Goal: Task Accomplishment & Management: Manage account settings

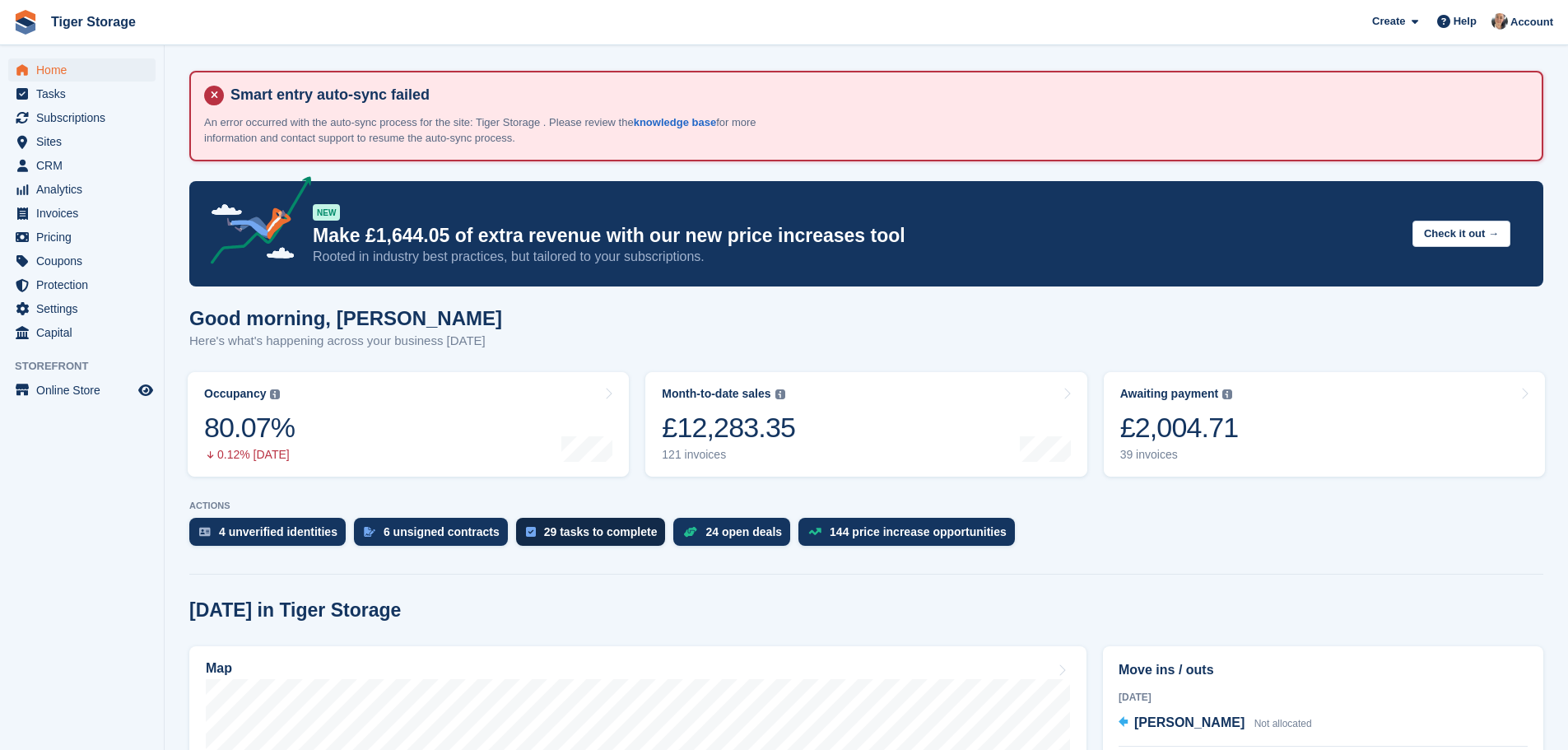
click at [592, 533] on div "29 tasks to complete" at bounding box center [600, 532] width 113 height 13
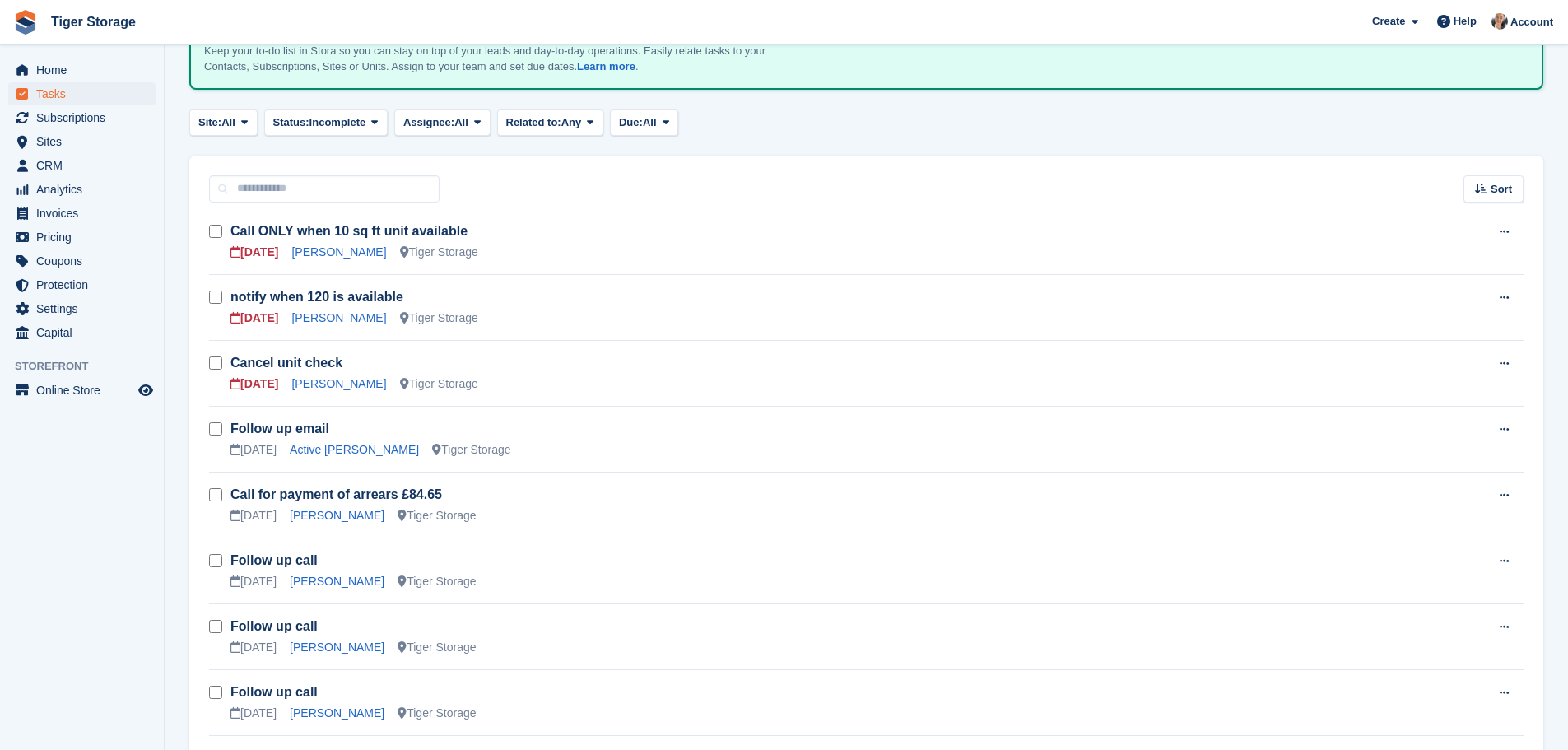
scroll to position [247, 0]
click at [316, 380] on link "Honorata Dymek" at bounding box center [339, 381] width 94 height 13
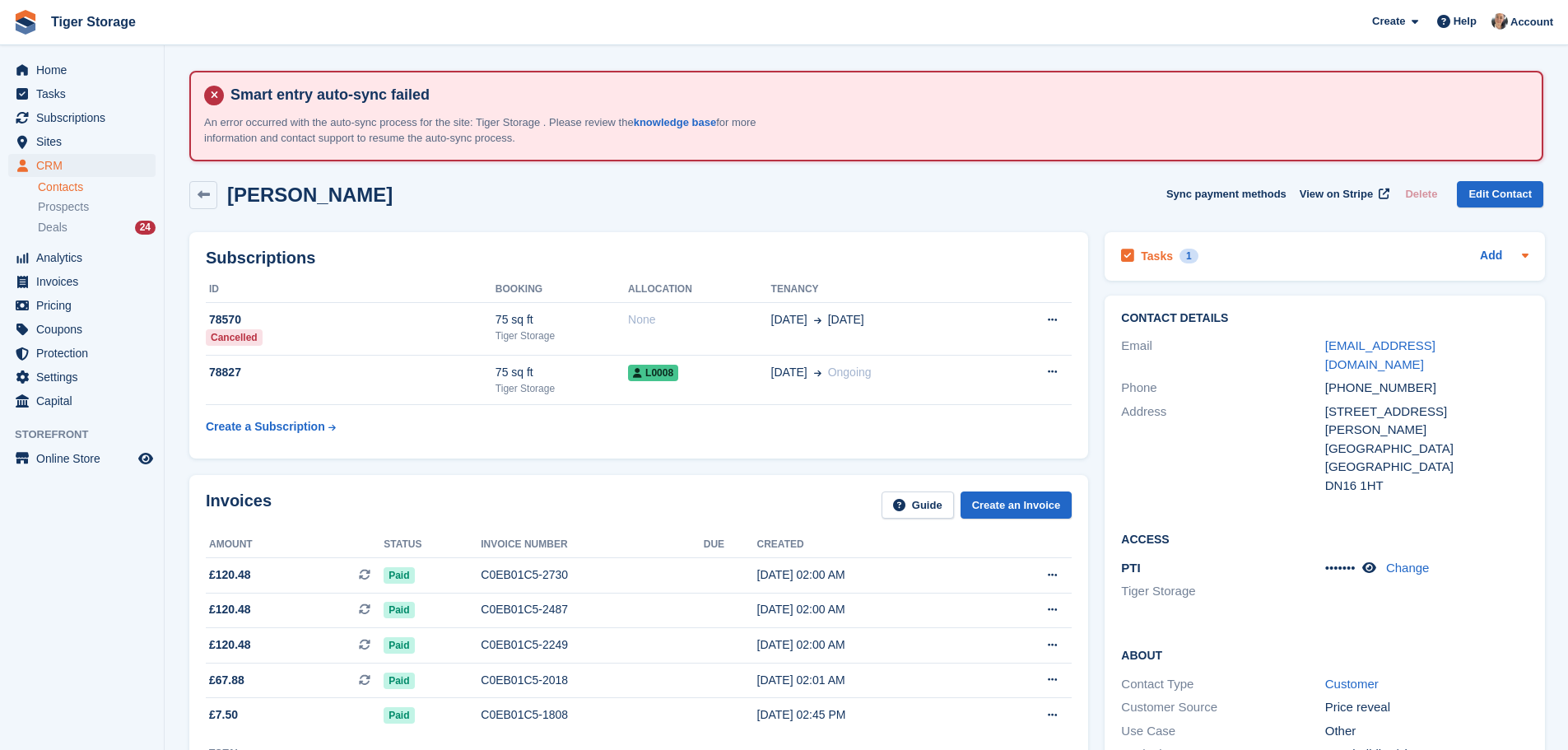
click at [1126, 256] on icon at bounding box center [1127, 255] width 13 height 15
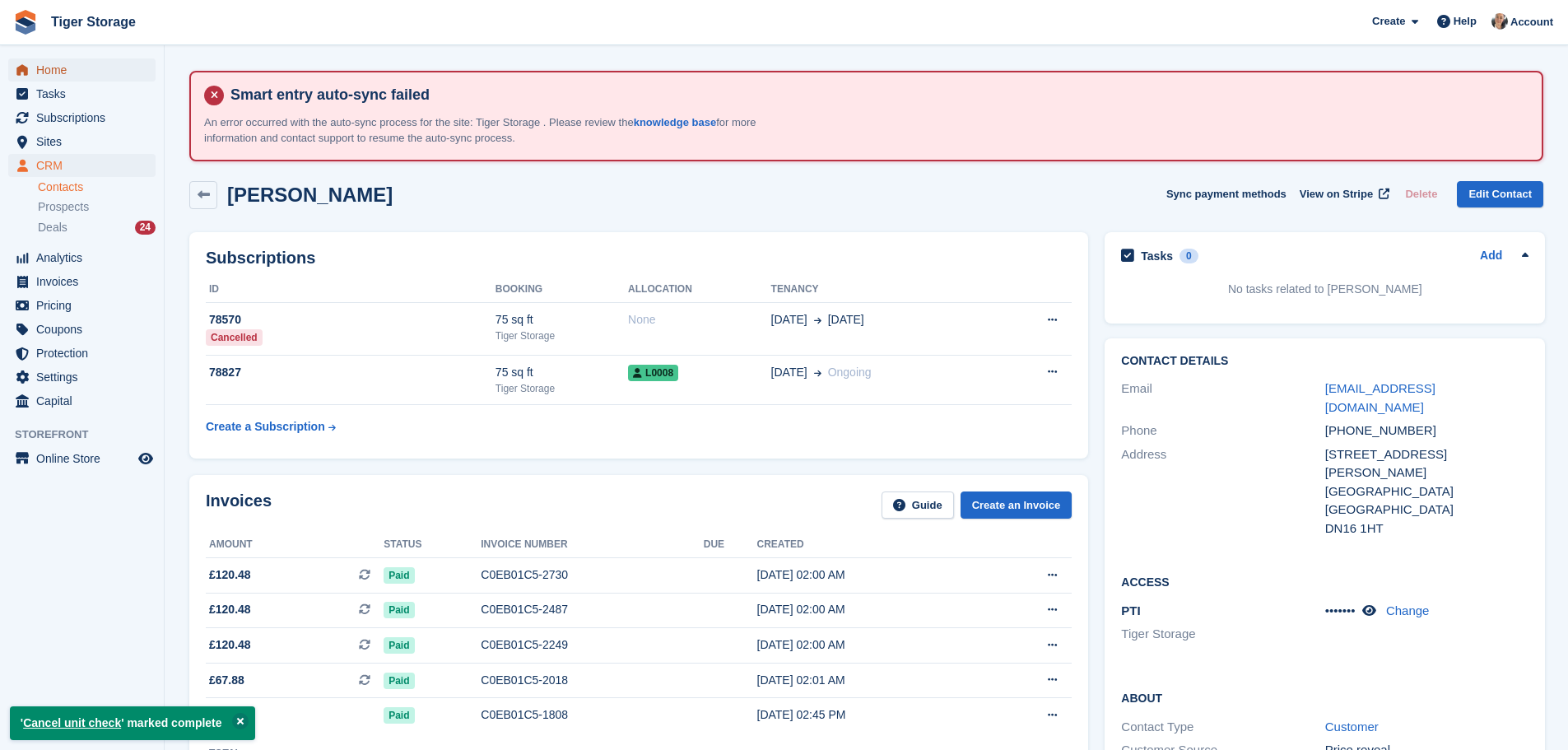
click at [62, 64] on span "Home" at bounding box center [86, 69] width 99 height 23
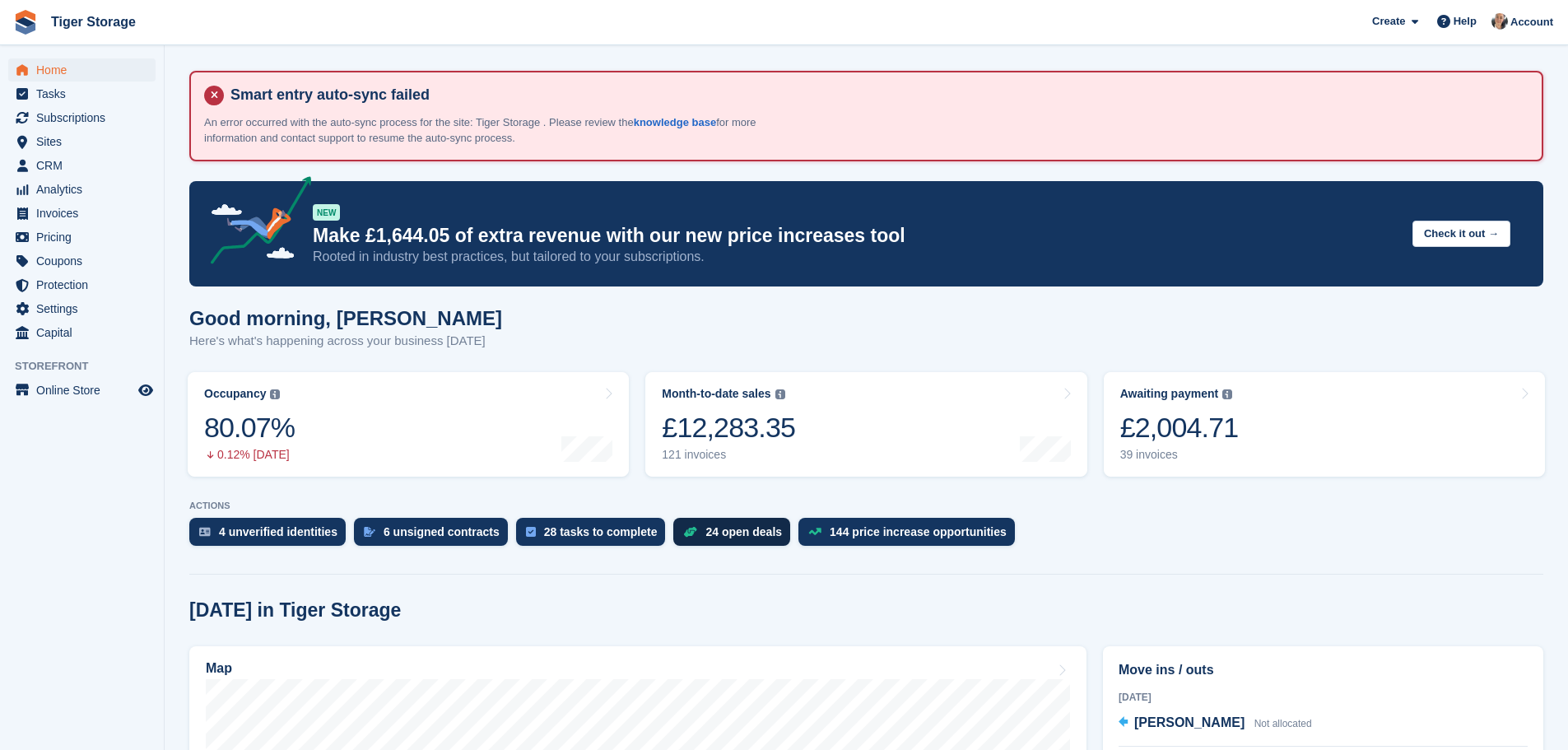
click at [723, 537] on div "24 open deals" at bounding box center [744, 532] width 76 height 13
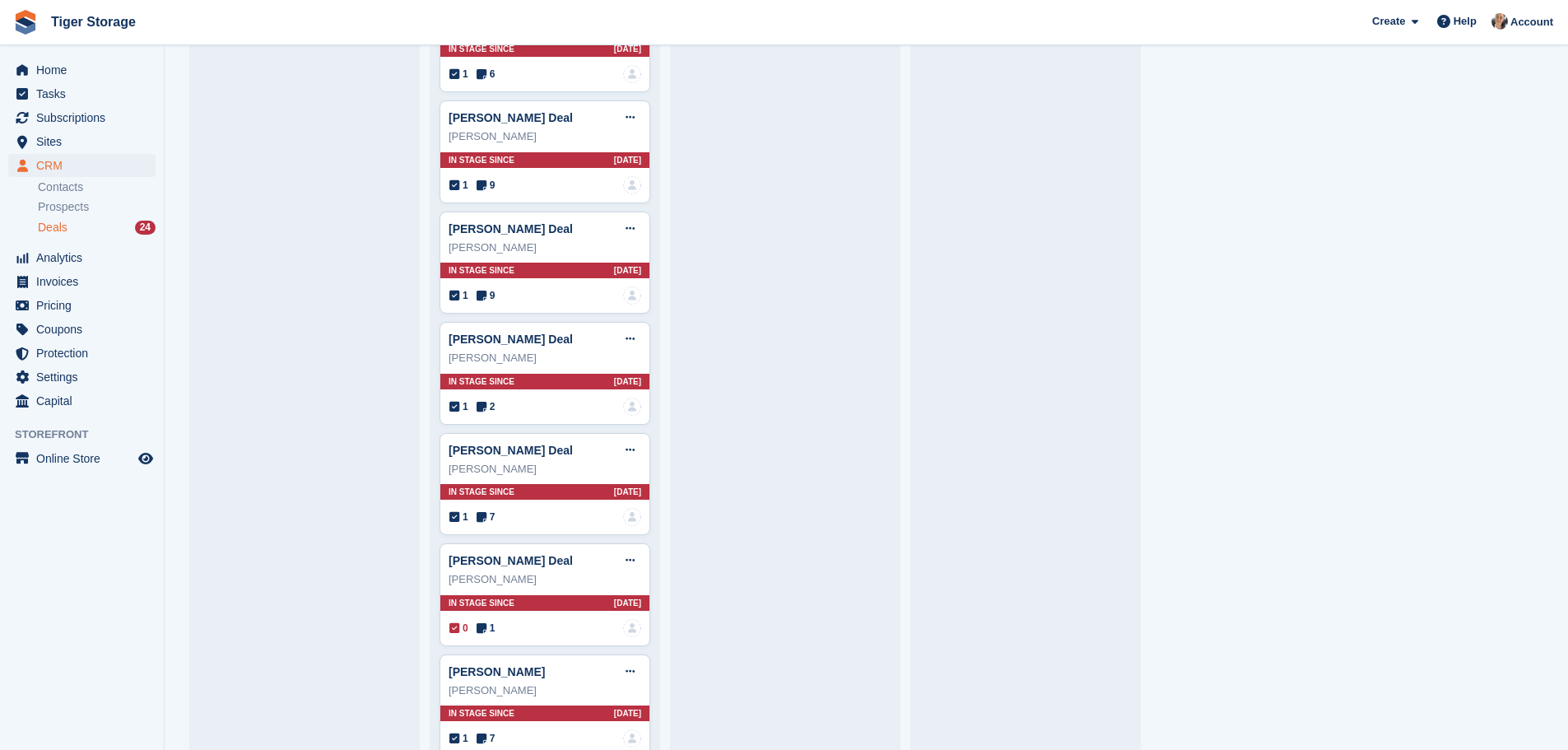
scroll to position [2259, 0]
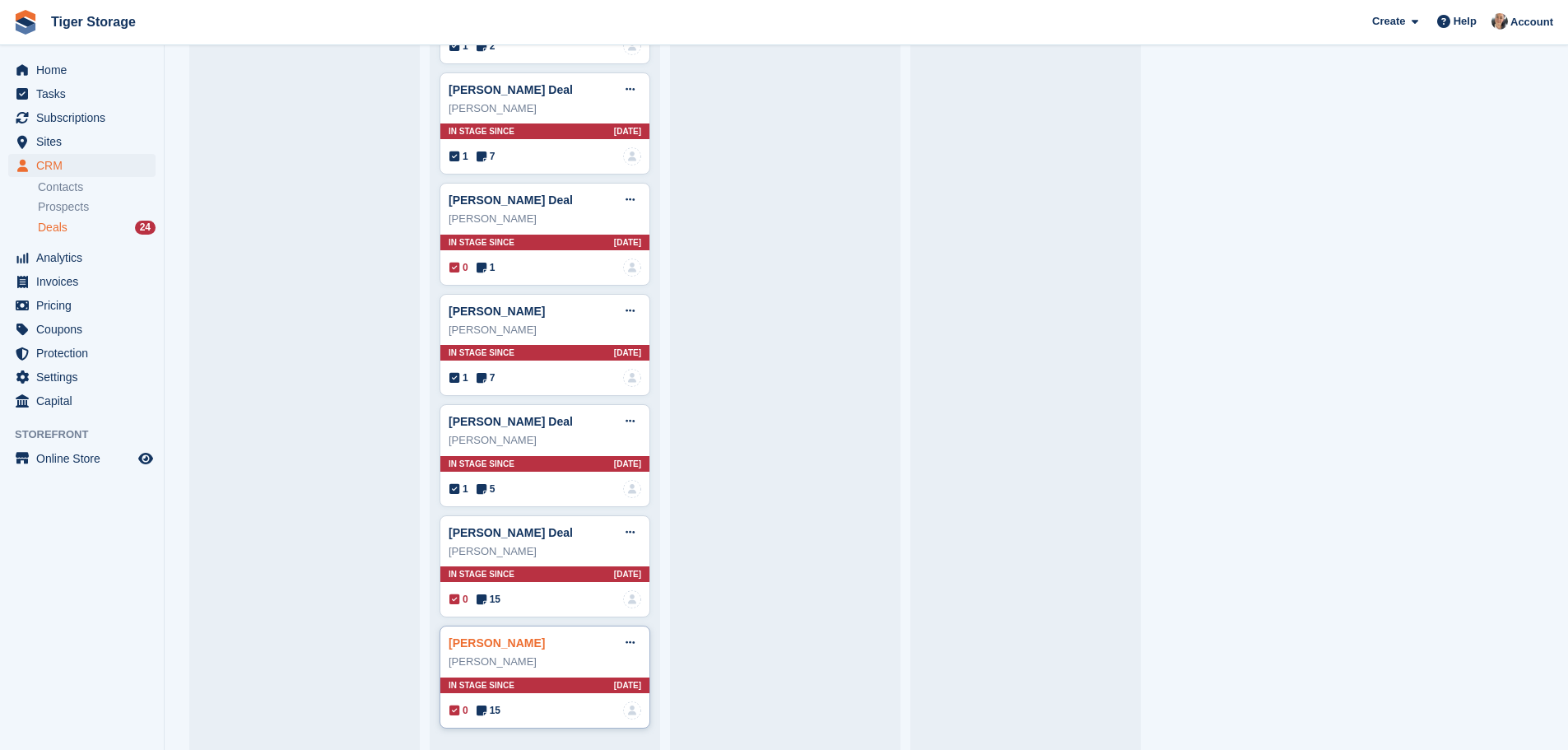
click at [530, 641] on link "Andrew Harrison Deal" at bounding box center [496, 643] width 96 height 13
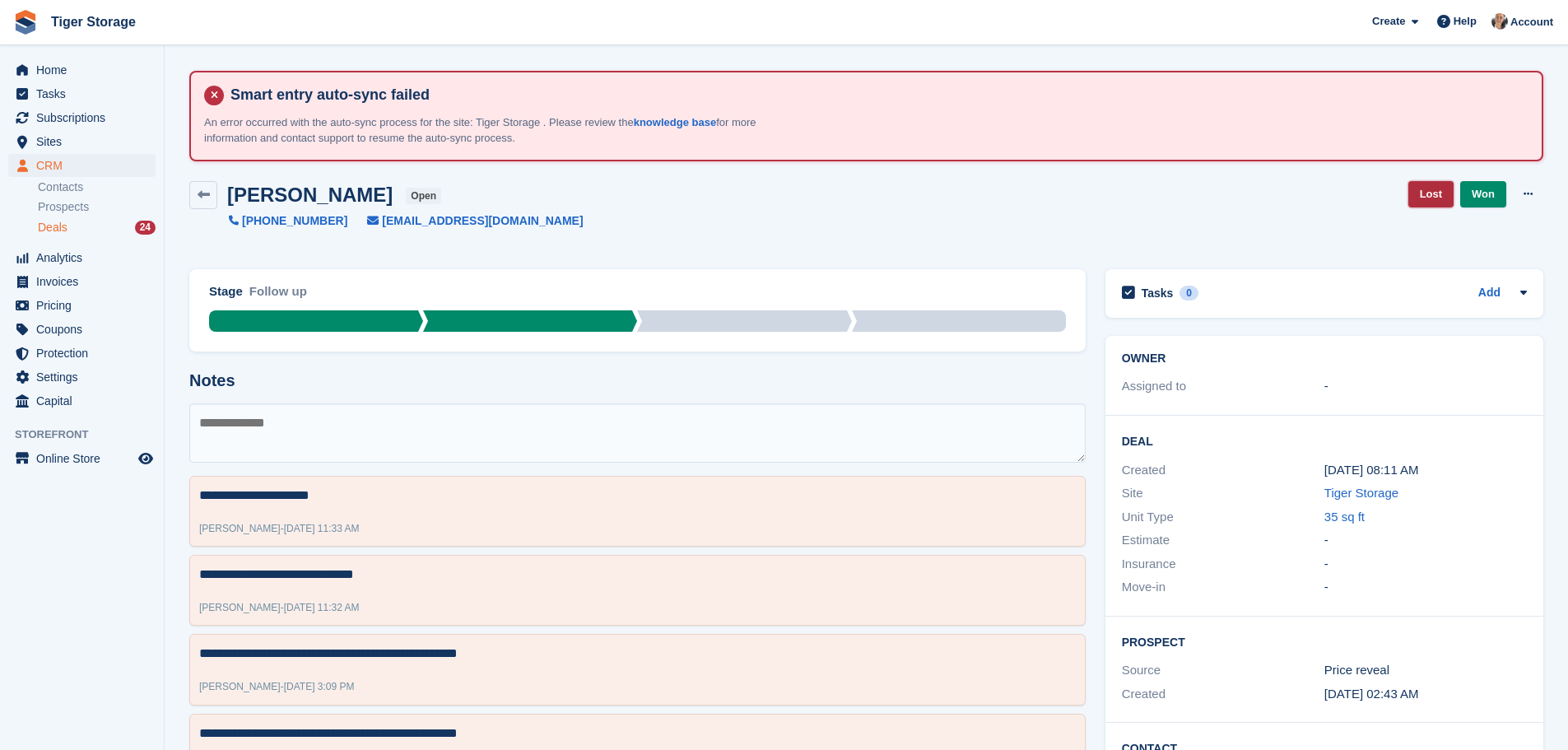
click at [1439, 190] on link "Lost" at bounding box center [1431, 194] width 45 height 27
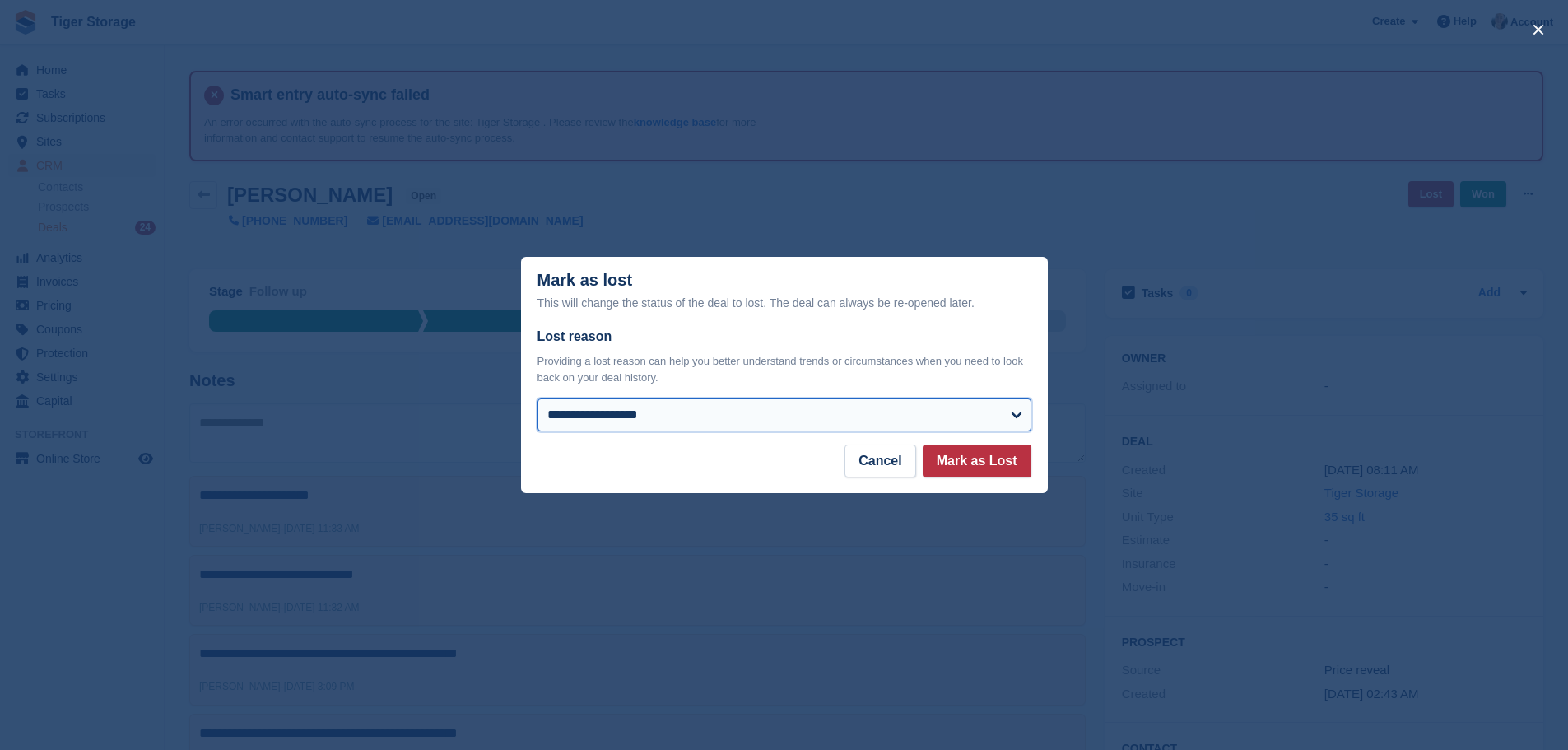
click at [638, 411] on select "**********" at bounding box center [784, 415] width 494 height 33
select select "**********"
click at [538, 400] on select "**********" at bounding box center [784, 415] width 494 height 33
drag, startPoint x: 980, startPoint y: 457, endPoint x: 981, endPoint y: 443, distance: 14.0
click at [979, 457] on button "Mark as Lost" at bounding box center [977, 461] width 108 height 33
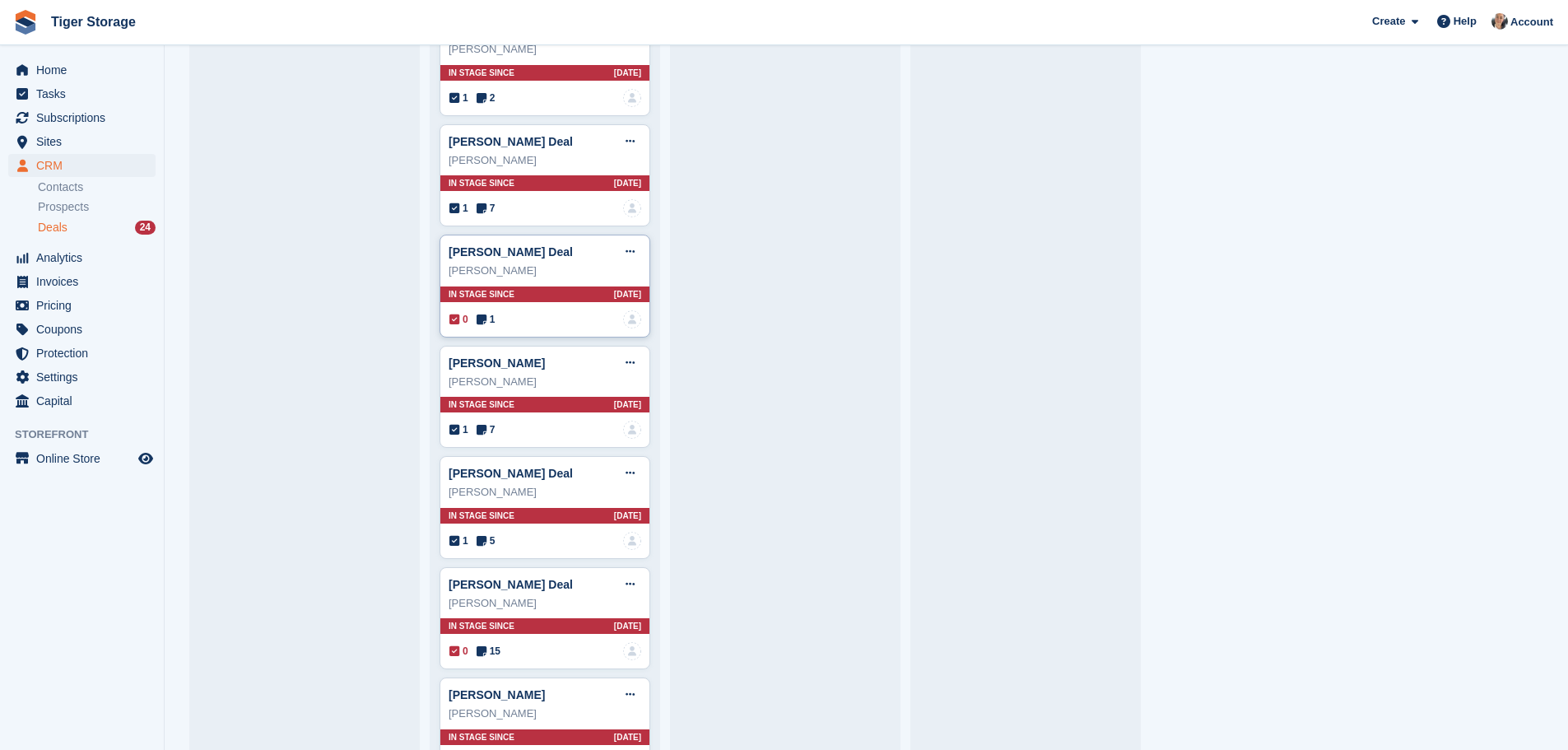
scroll to position [2259, 0]
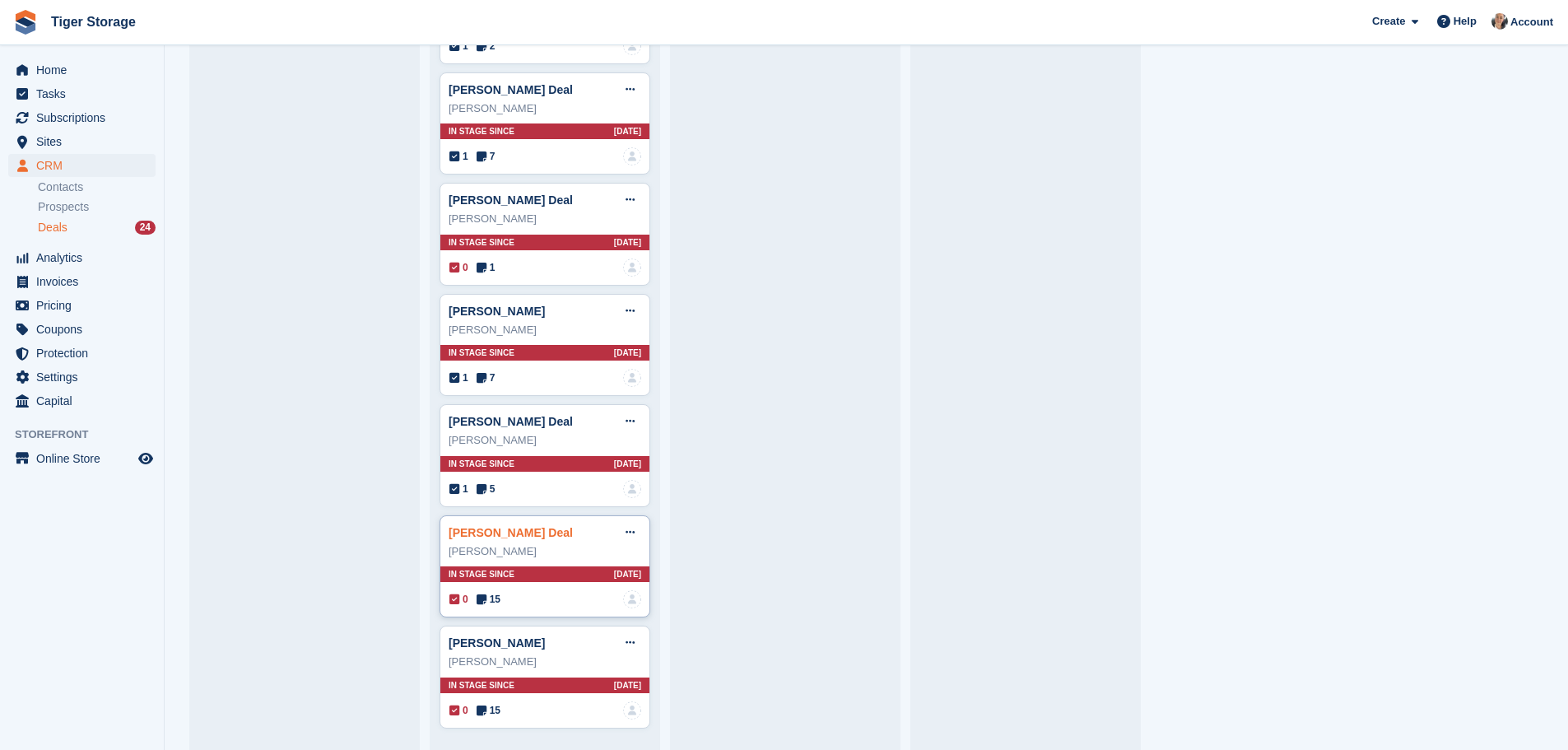
click at [483, 531] on link "Tammy Lonsdale Deal" at bounding box center [511, 532] width 125 height 13
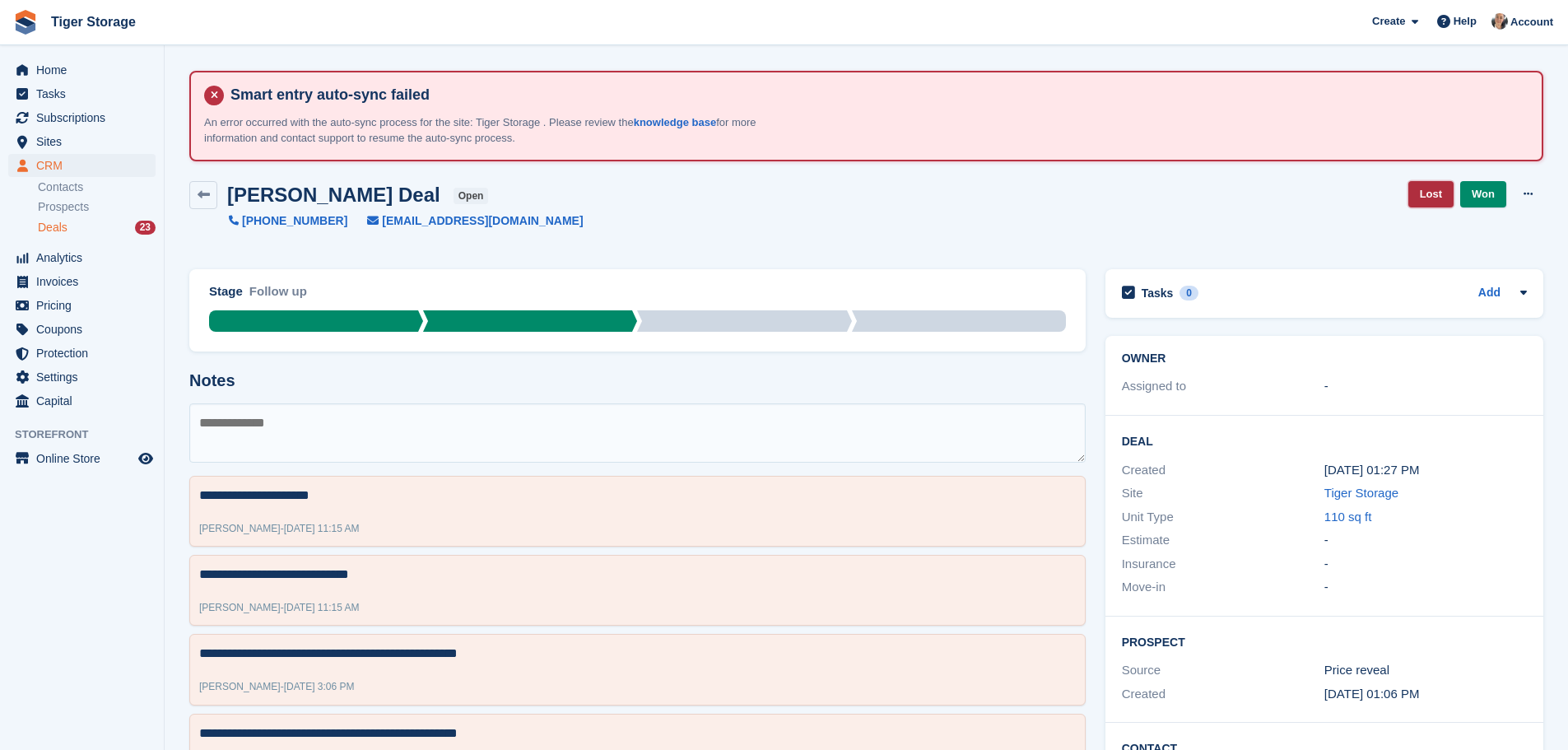
click at [1425, 192] on link "Lost" at bounding box center [1431, 194] width 45 height 27
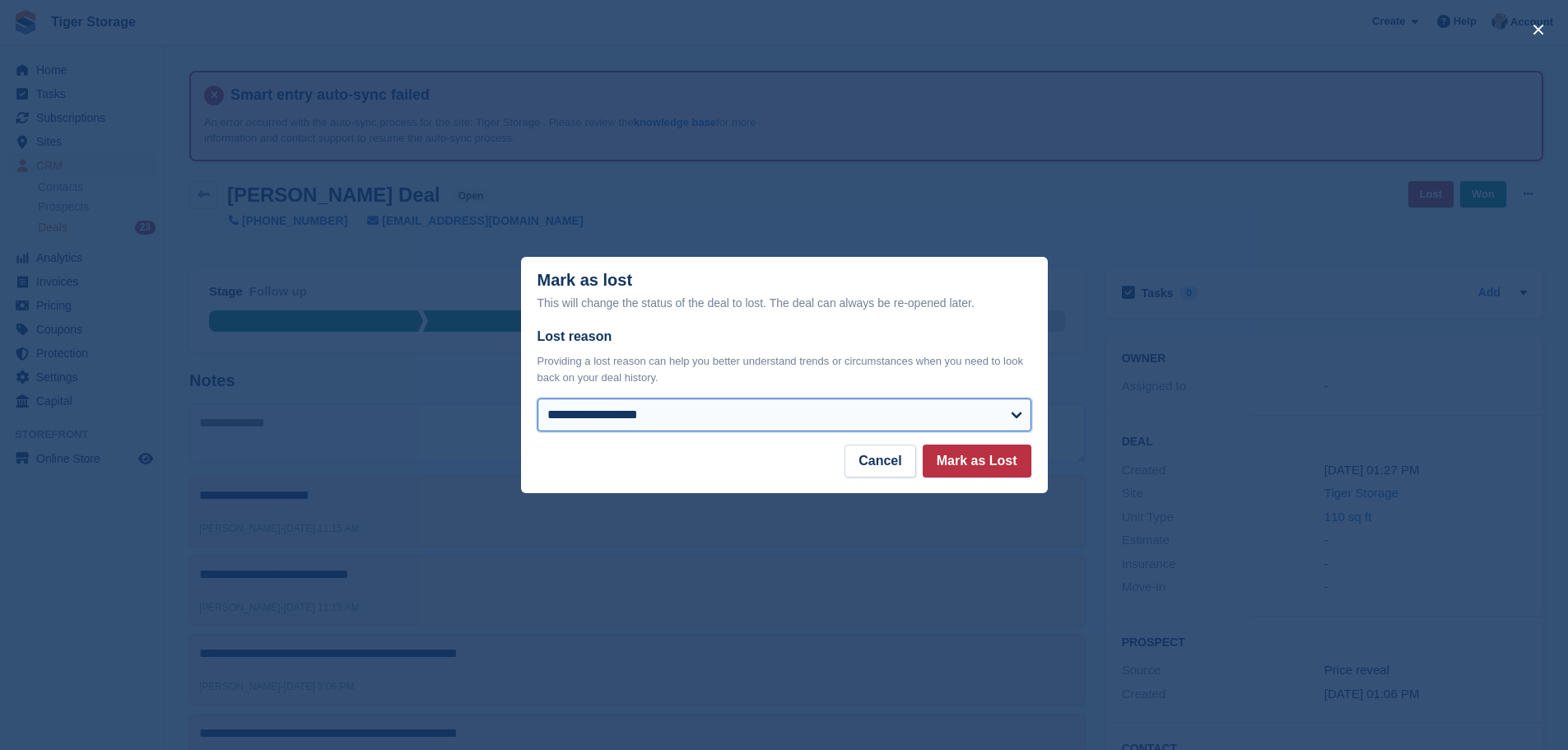
click at [637, 413] on select "**********" at bounding box center [784, 415] width 494 height 33
select select "**********"
click at [538, 400] on select "**********" at bounding box center [784, 415] width 494 height 33
click at [957, 459] on button "Mark as Lost" at bounding box center [977, 461] width 108 height 33
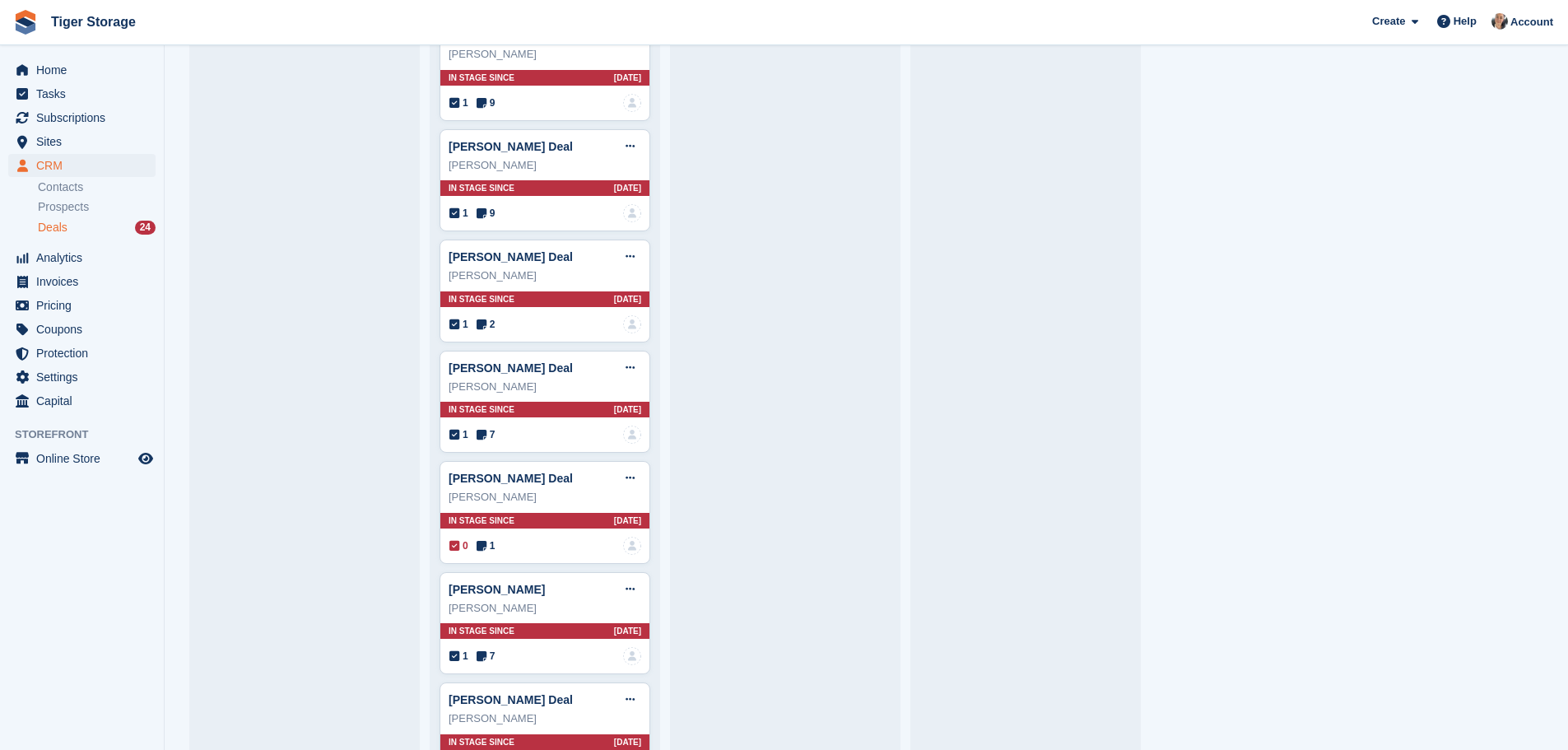
scroll to position [2259, 0]
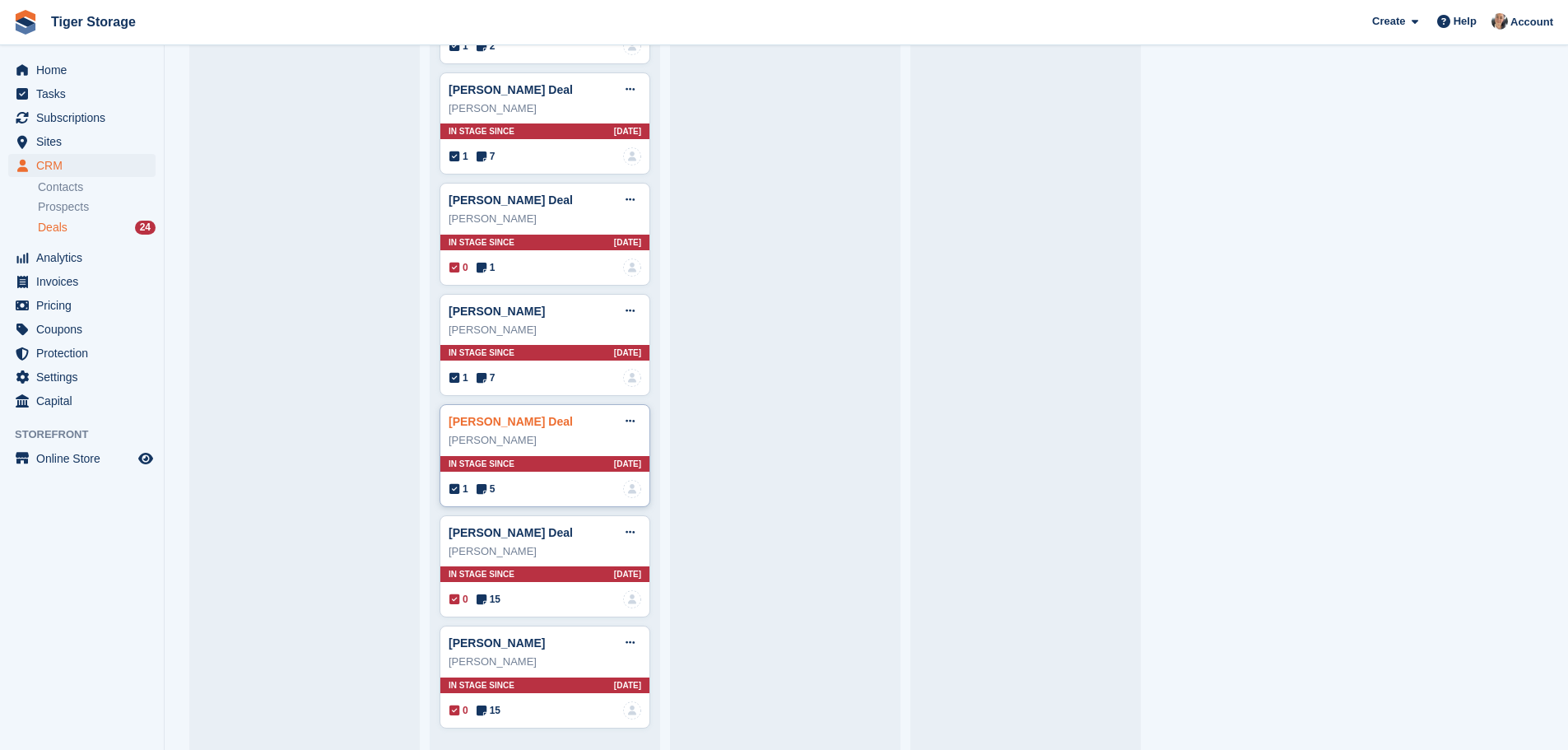
click at [509, 426] on link "Gareth John Jones Deal" at bounding box center [511, 421] width 125 height 13
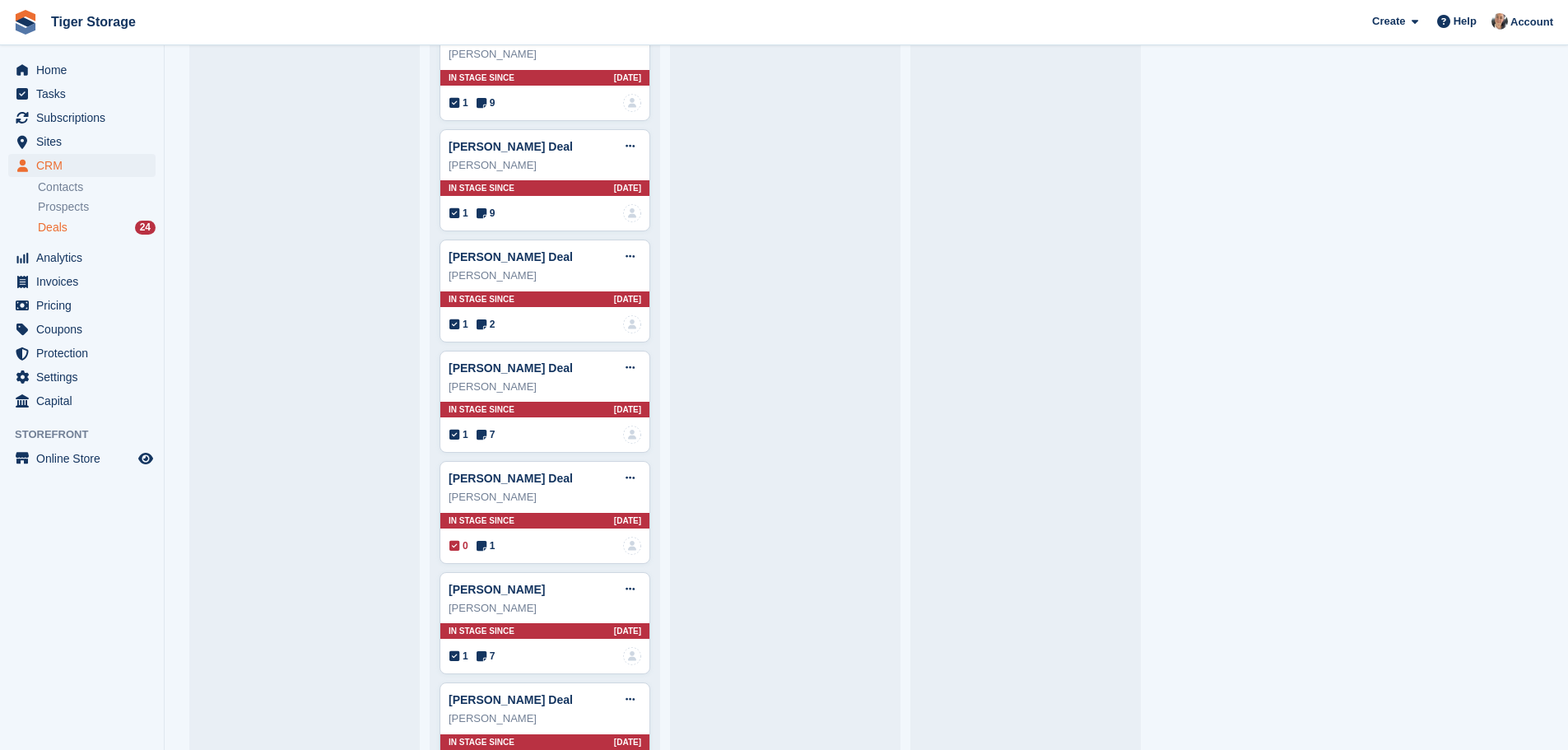
scroll to position [2259, 0]
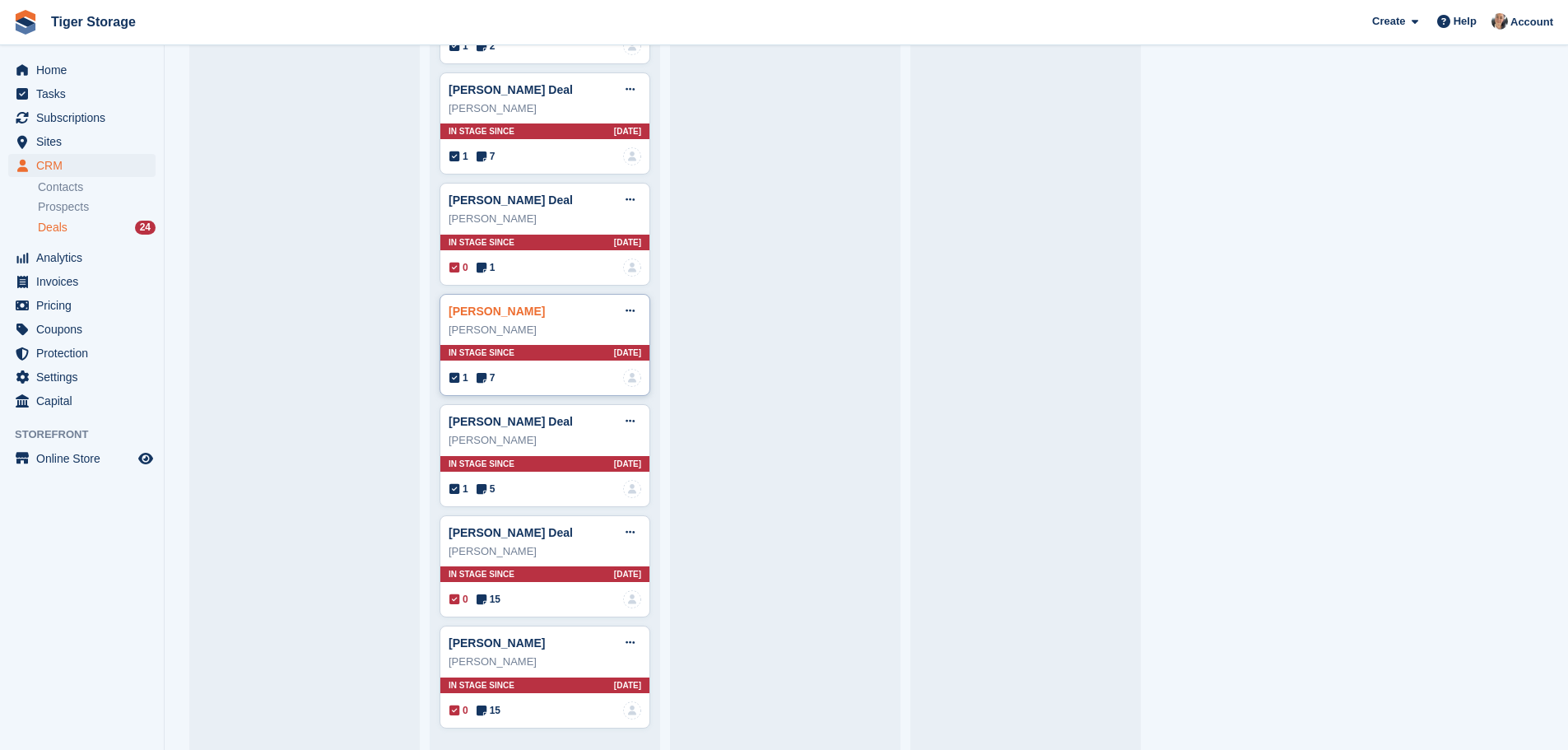
click at [480, 312] on link "laura major Deal" at bounding box center [496, 311] width 96 height 13
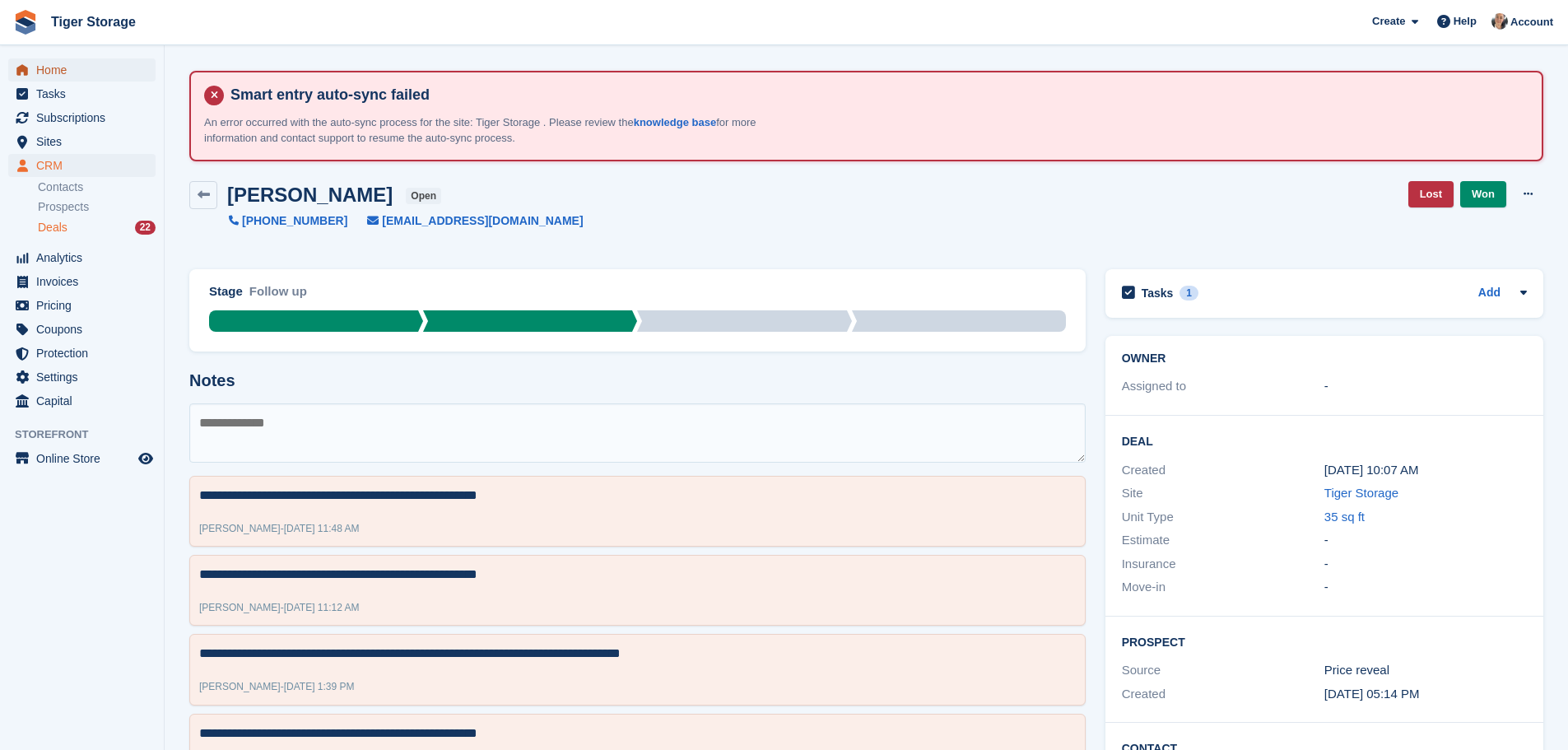
click at [90, 73] on span "Home" at bounding box center [86, 69] width 99 height 23
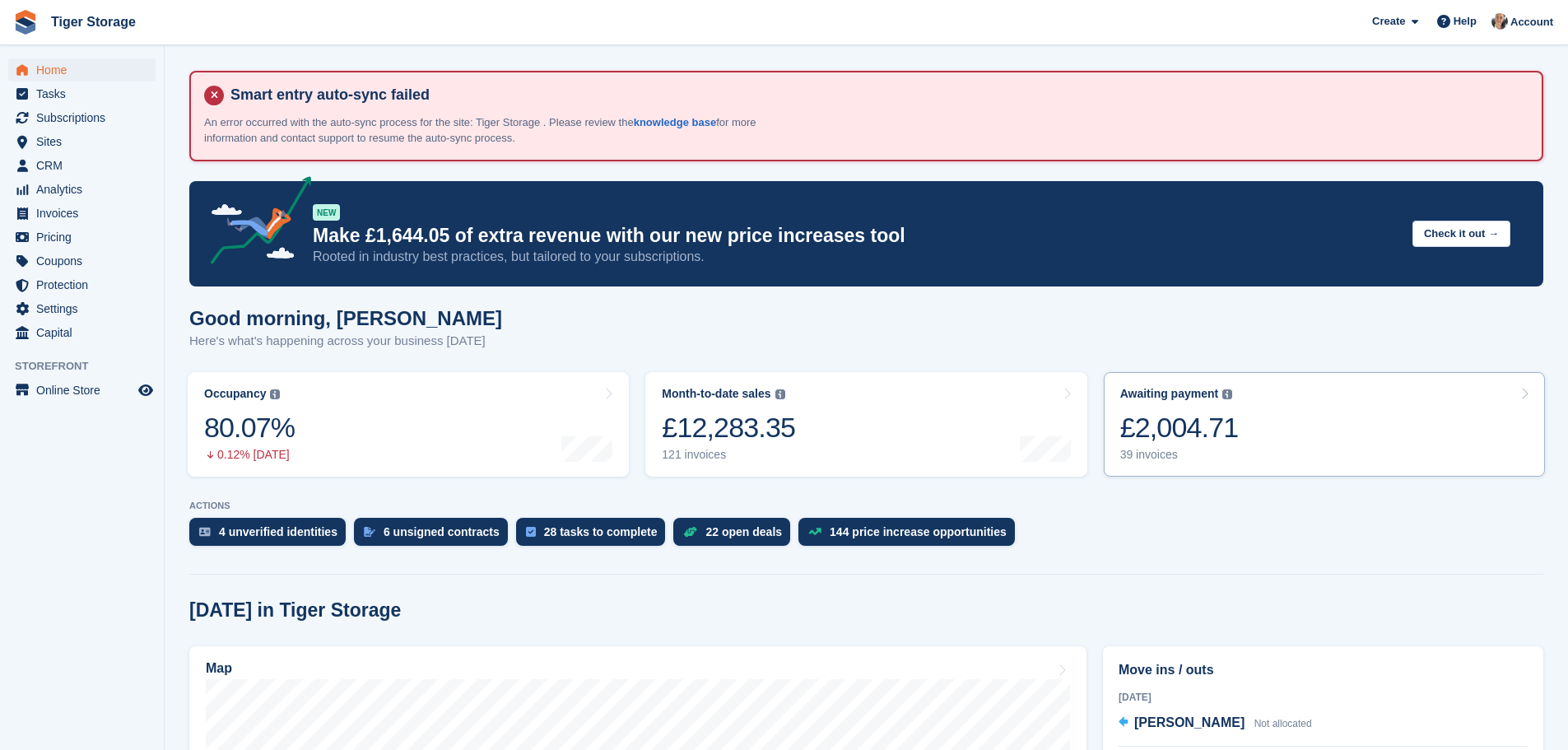
click at [1229, 423] on div "£2,004.71" at bounding box center [1179, 427] width 119 height 34
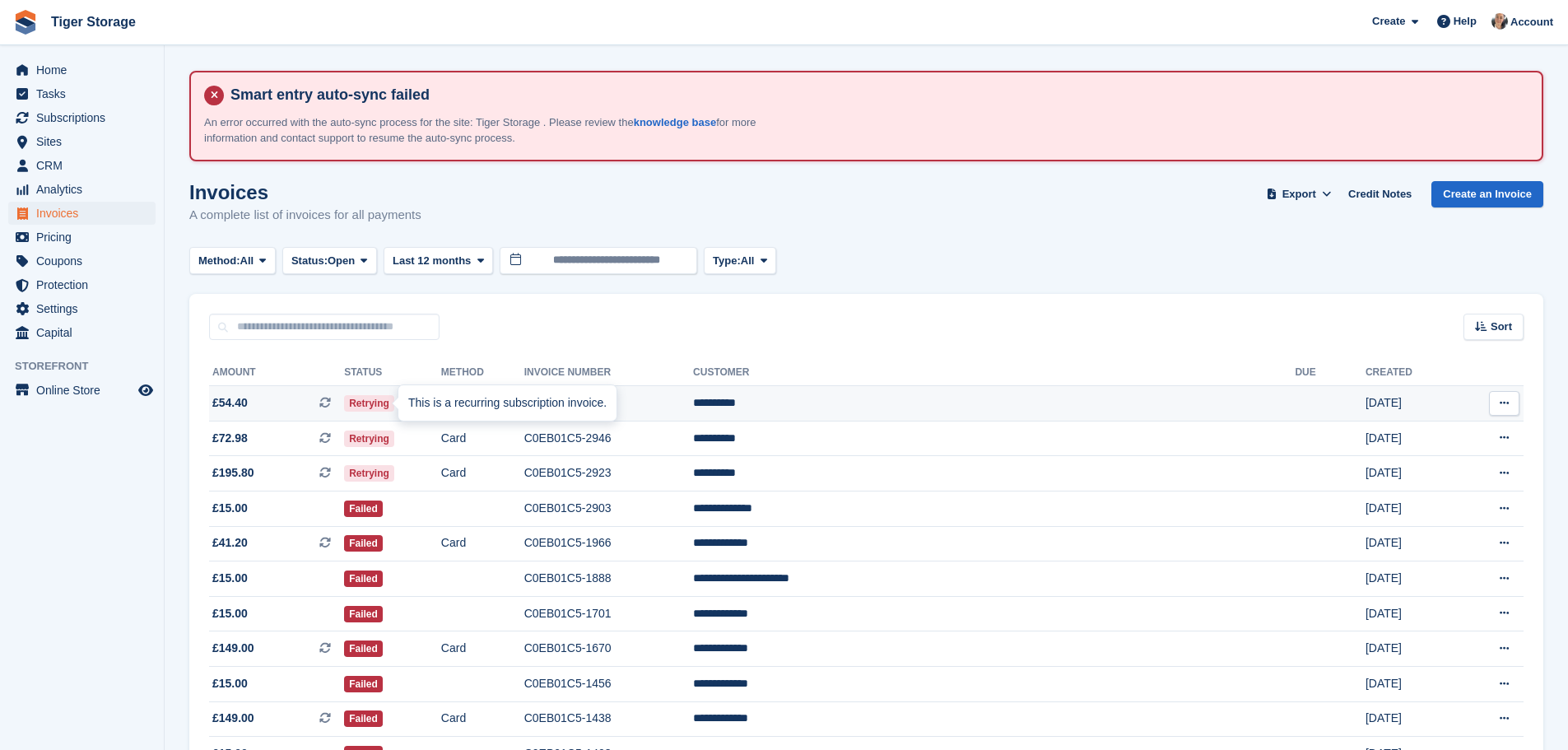
click at [331, 405] on icon at bounding box center [325, 402] width 11 height 11
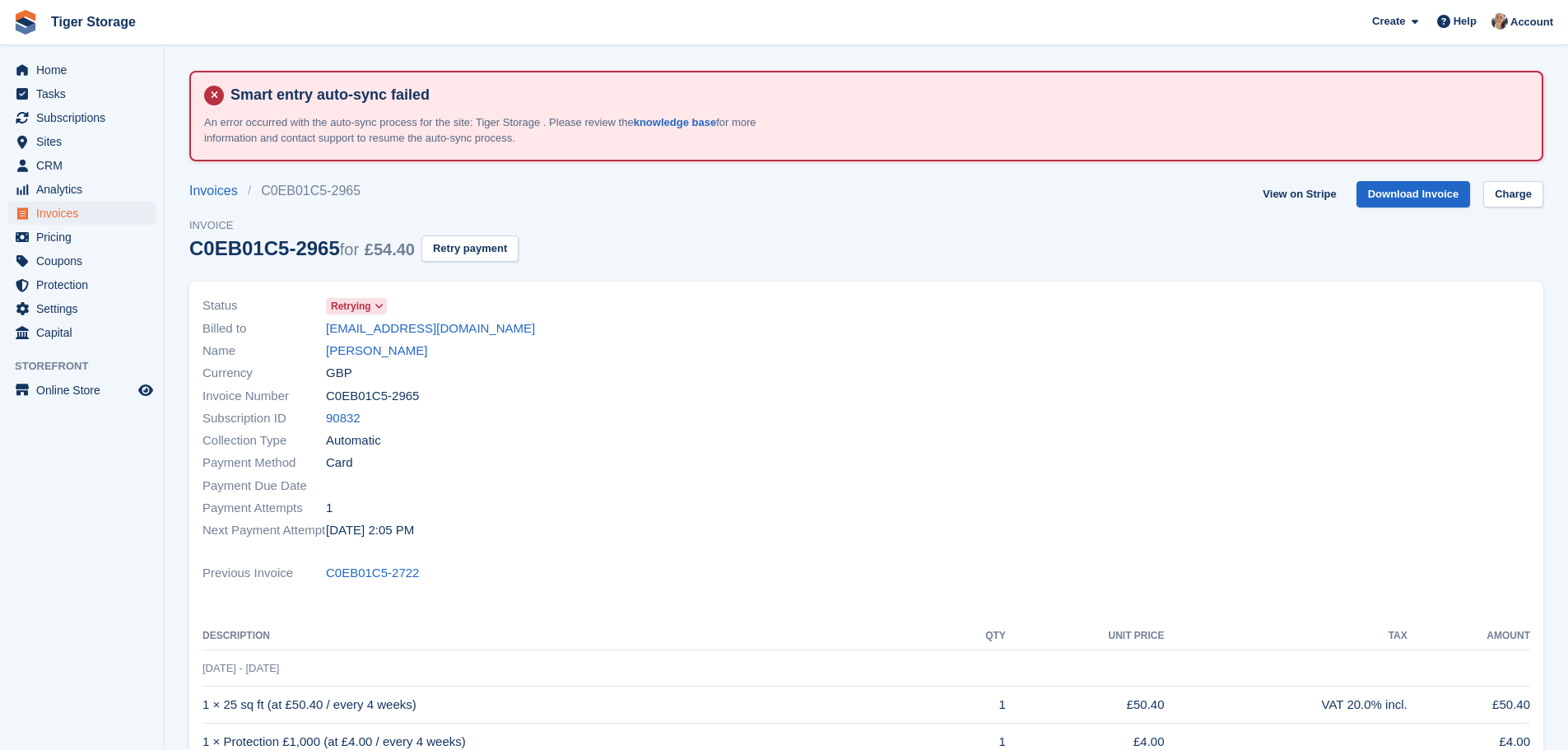
click at [470, 234] on div "Invoices C0EB01C5-2965 Invoice C0EB01C5-2965 for £54.40 Retry payment" at bounding box center [354, 231] width 329 height 101
click at [473, 245] on button "Retry payment" at bounding box center [470, 249] width 97 height 27
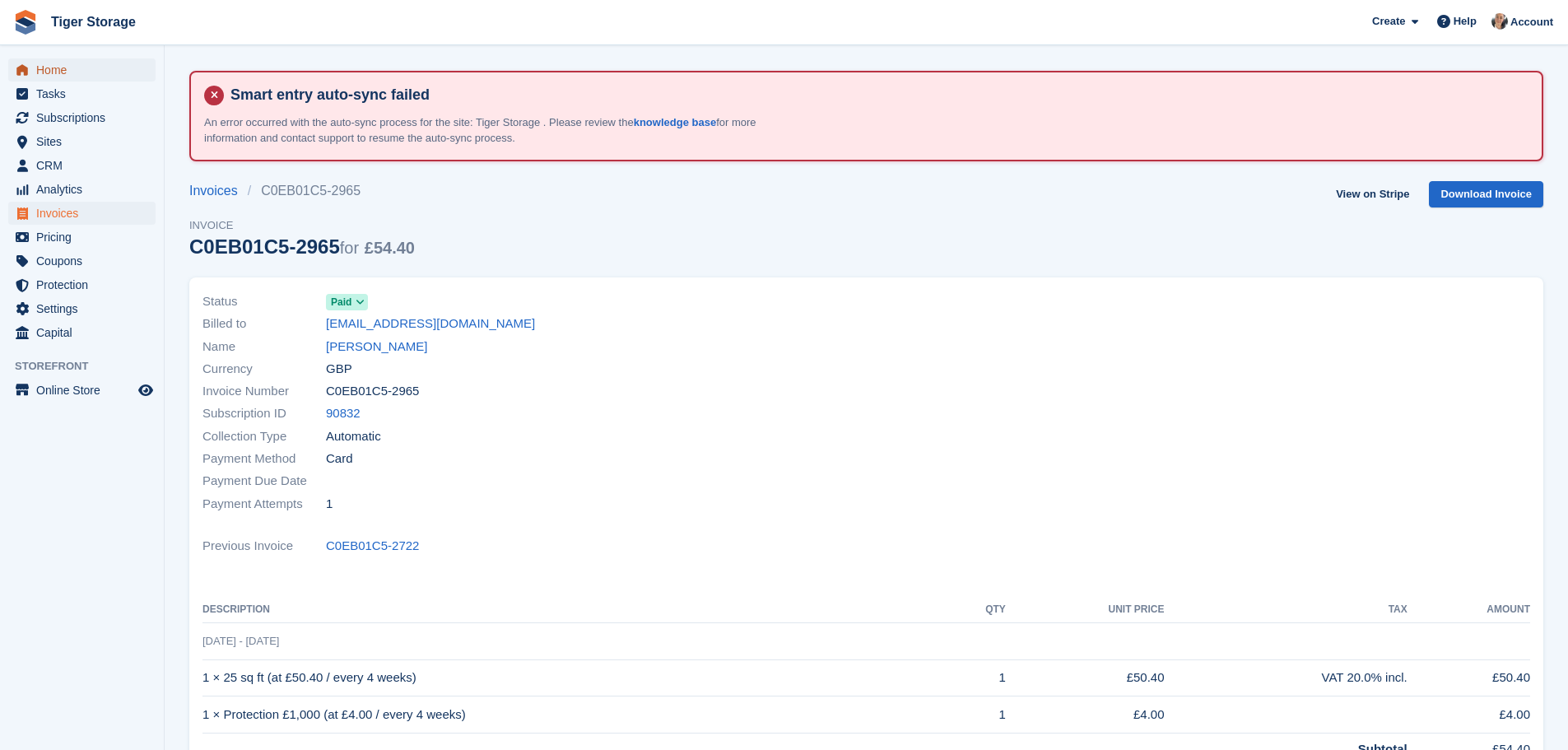
click at [43, 61] on span "Home" at bounding box center [86, 69] width 99 height 23
